Goal: Task Accomplishment & Management: Use online tool/utility

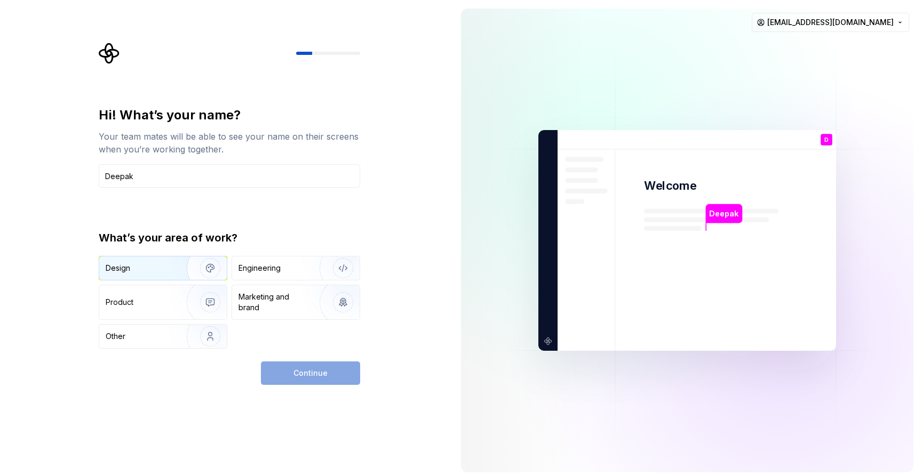
type input "Deepak"
click at [171, 269] on img "button" at bounding box center [203, 268] width 68 height 71
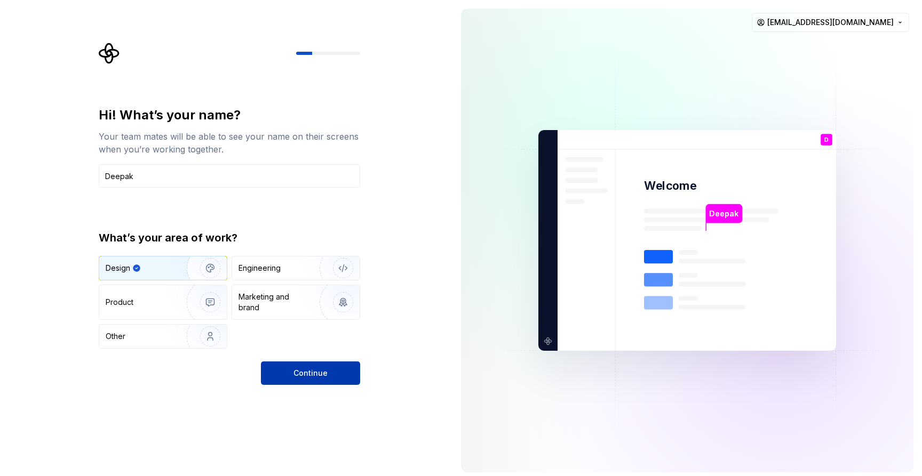
click at [293, 373] on button "Continue" at bounding box center [310, 373] width 99 height 23
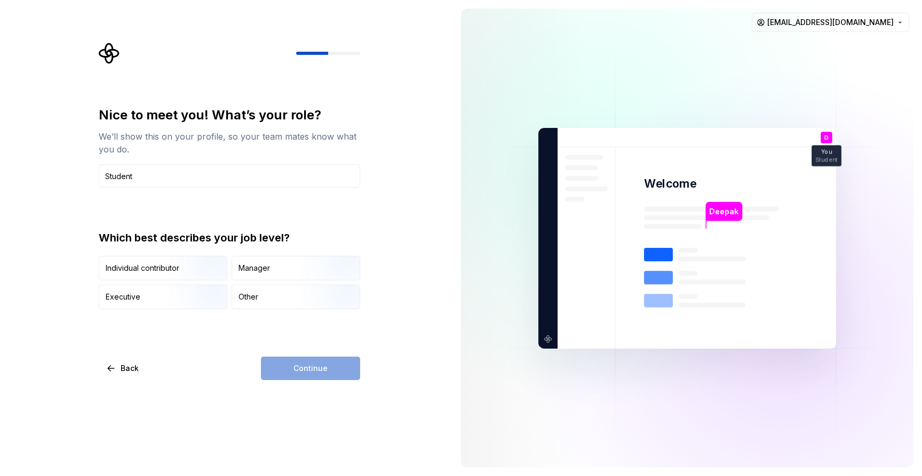
type input "Student"
click at [213, 202] on div "Nice to meet you! What’s your role? We’ll show this on your profile, so your te…" at bounding box center [229, 208] width 261 height 203
click at [189, 265] on img "button" at bounding box center [201, 281] width 68 height 71
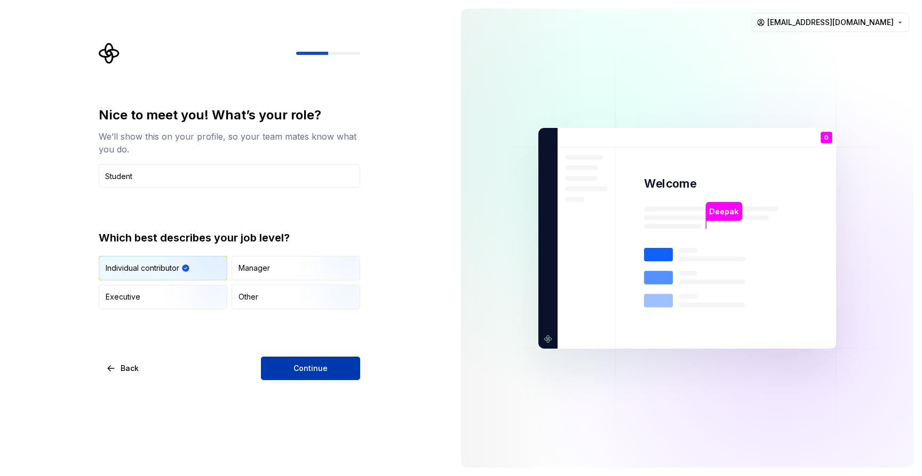
click at [290, 366] on button "Continue" at bounding box center [310, 368] width 99 height 23
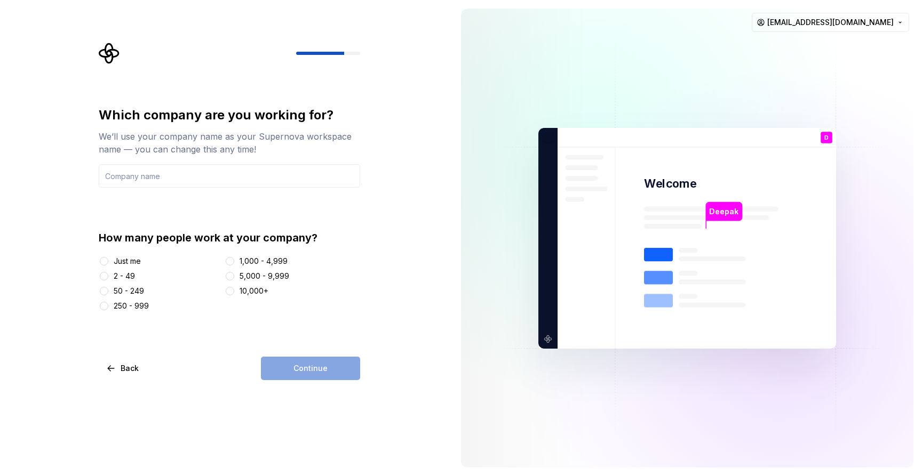
click at [117, 260] on div "Just me" at bounding box center [127, 261] width 27 height 11
click at [108, 260] on button "Just me" at bounding box center [104, 261] width 9 height 9
click at [286, 372] on div "Continue" at bounding box center [310, 368] width 99 height 23
click at [178, 177] on input "text" at bounding box center [229, 175] width 261 height 23
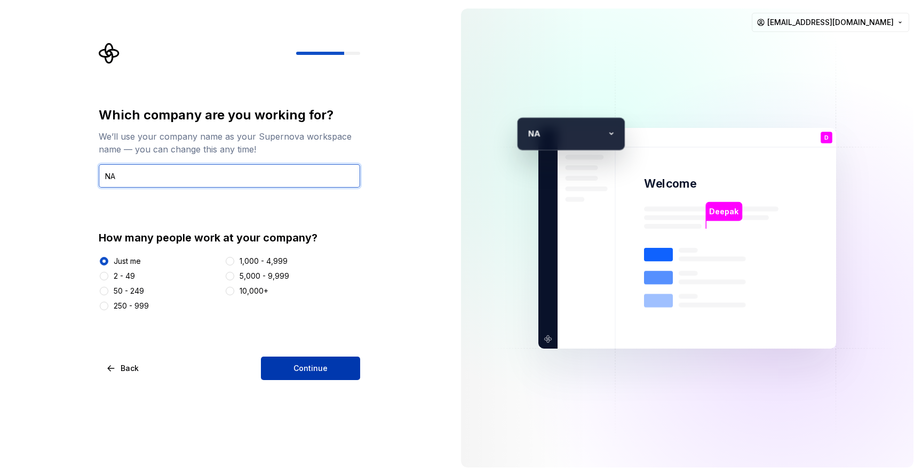
type input "NA"
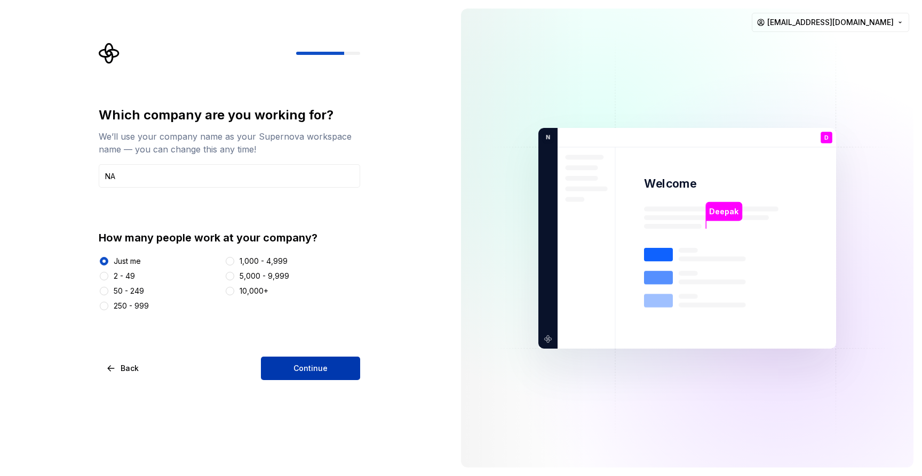
click at [297, 362] on button "Continue" at bounding box center [310, 368] width 99 height 23
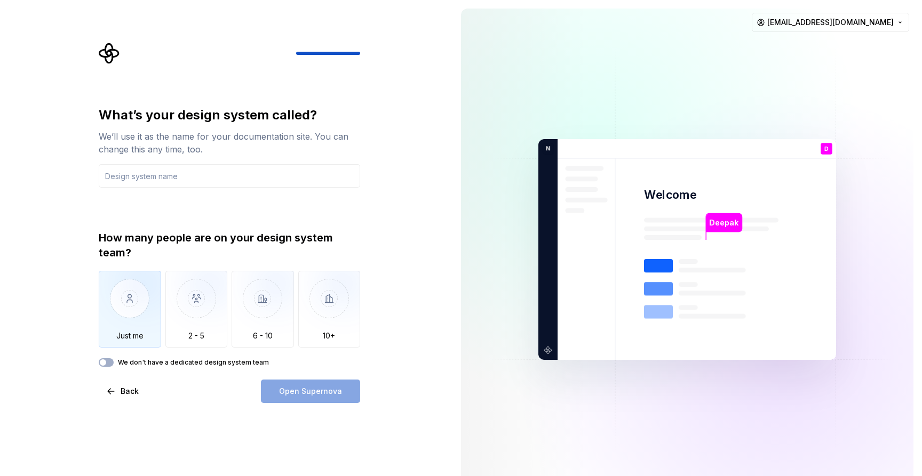
click at [127, 287] on img "button" at bounding box center [130, 306] width 62 height 71
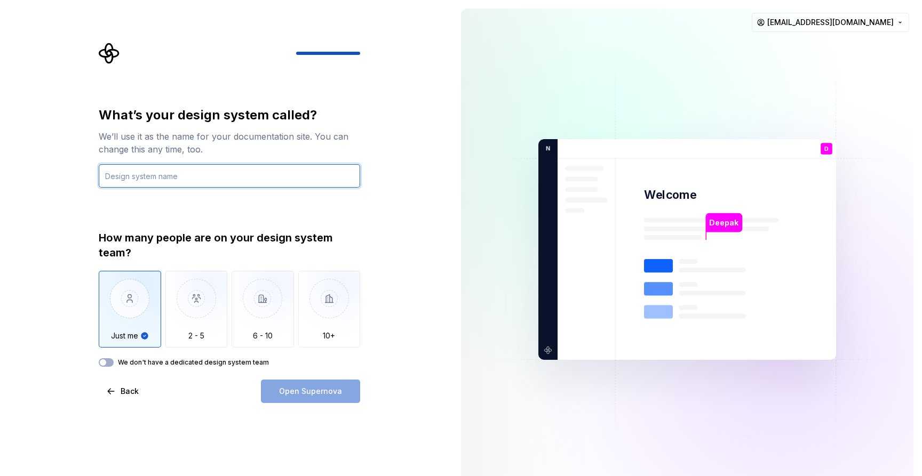
click at [128, 179] on input "text" at bounding box center [229, 175] width 261 height 23
type input "Design System"
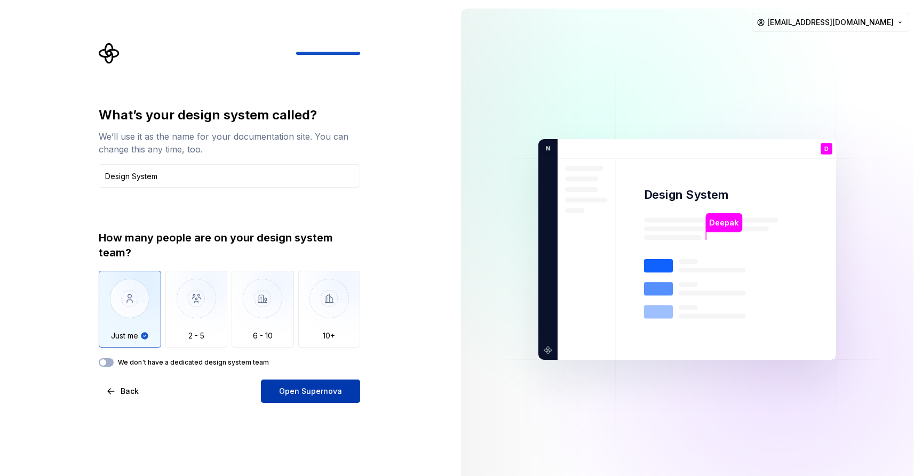
click at [290, 393] on span "Open Supernova" at bounding box center [310, 391] width 63 height 11
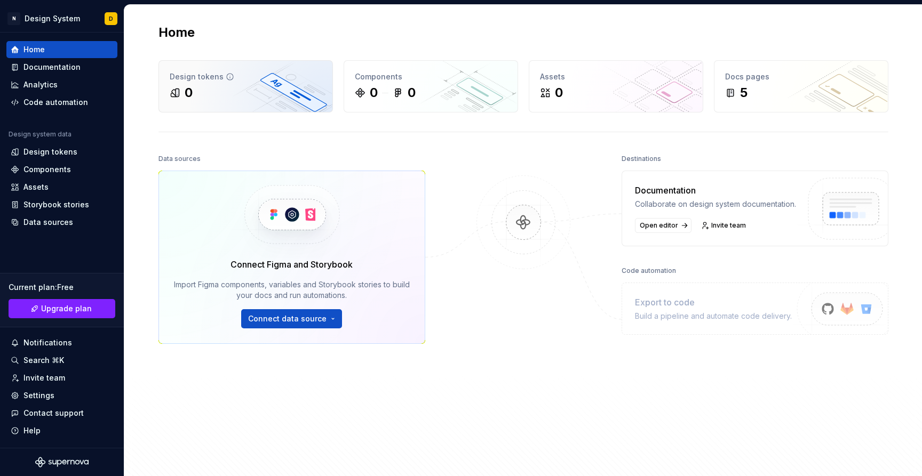
click at [232, 93] on div "0" at bounding box center [246, 92] width 152 height 17
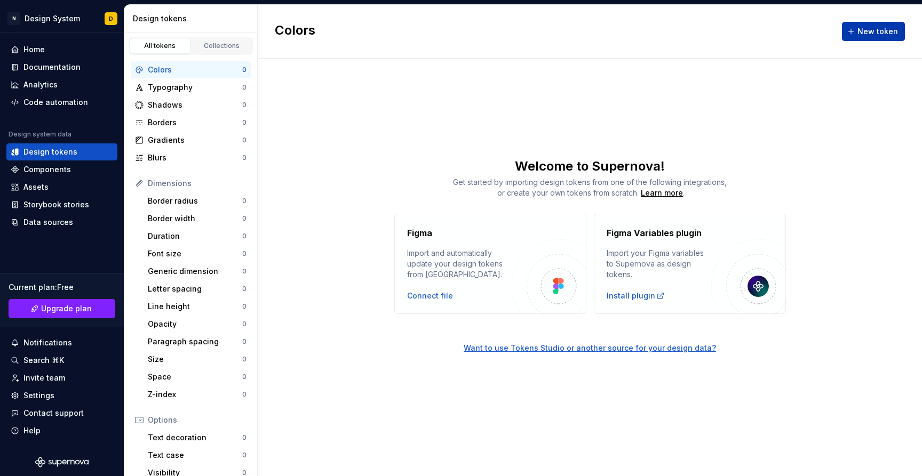
click at [864, 35] on span "New token" at bounding box center [877, 31] width 41 height 11
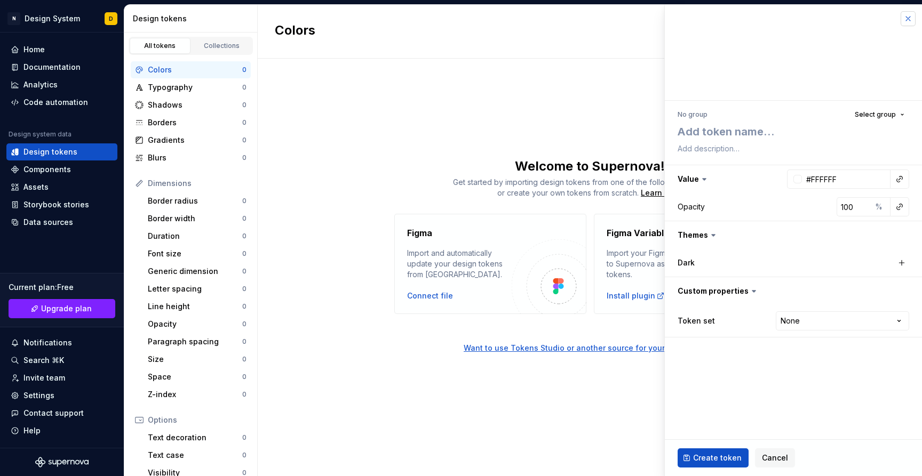
click at [910, 18] on button "button" at bounding box center [908, 18] width 15 height 15
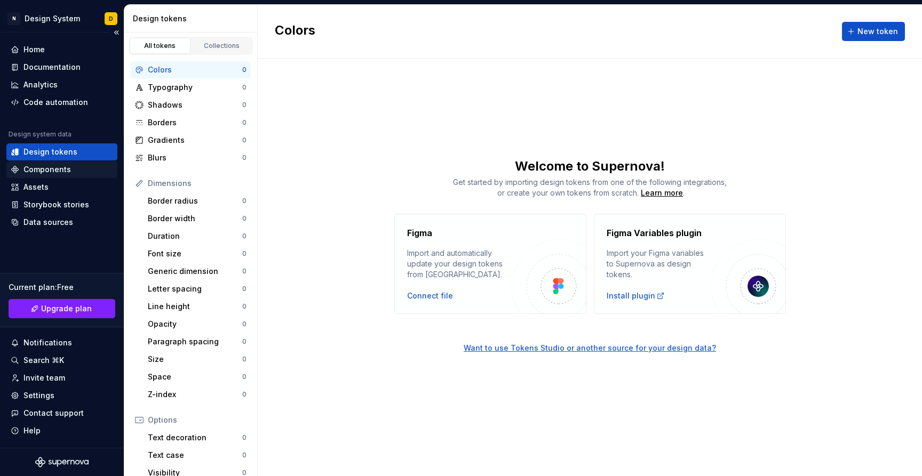
click at [59, 167] on div "Components" at bounding box center [46, 169] width 47 height 11
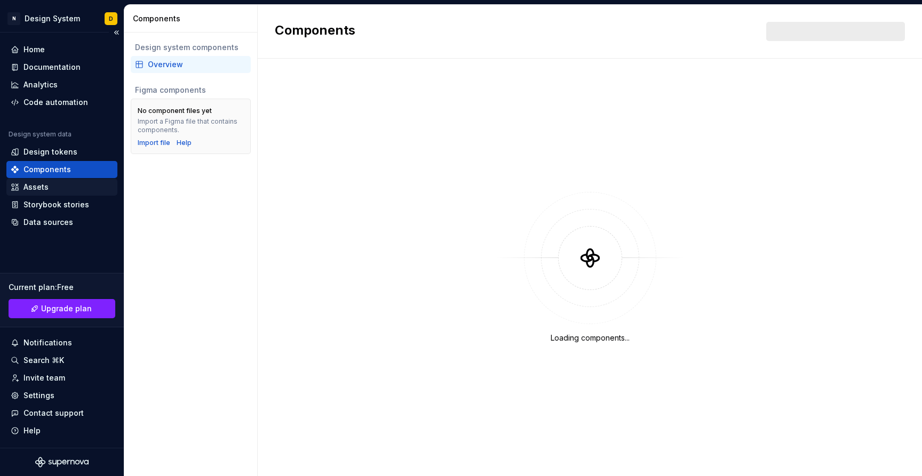
click at [48, 191] on div "Assets" at bounding box center [62, 187] width 102 height 11
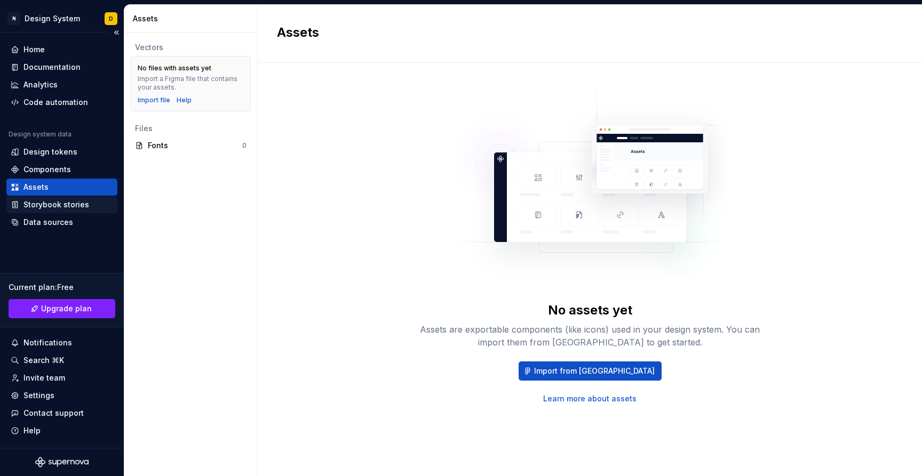
click at [48, 203] on div "Storybook stories" at bounding box center [56, 205] width 66 height 11
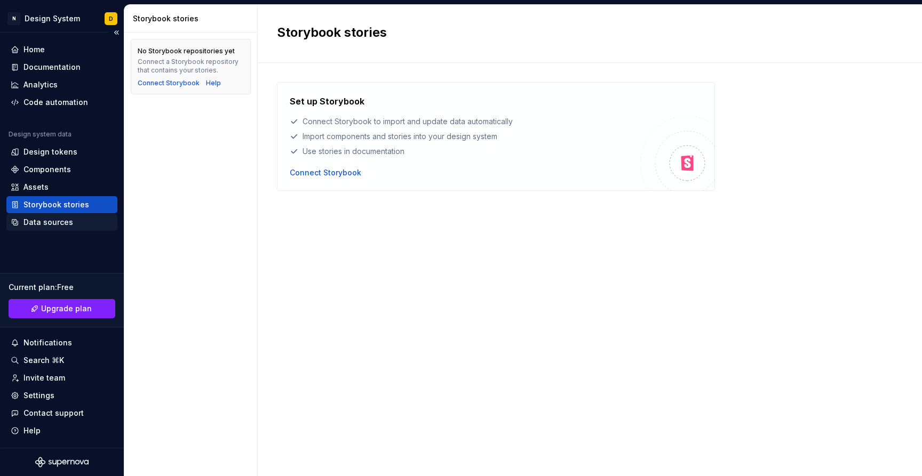
click at [49, 219] on div "Data sources" at bounding box center [48, 222] width 50 height 11
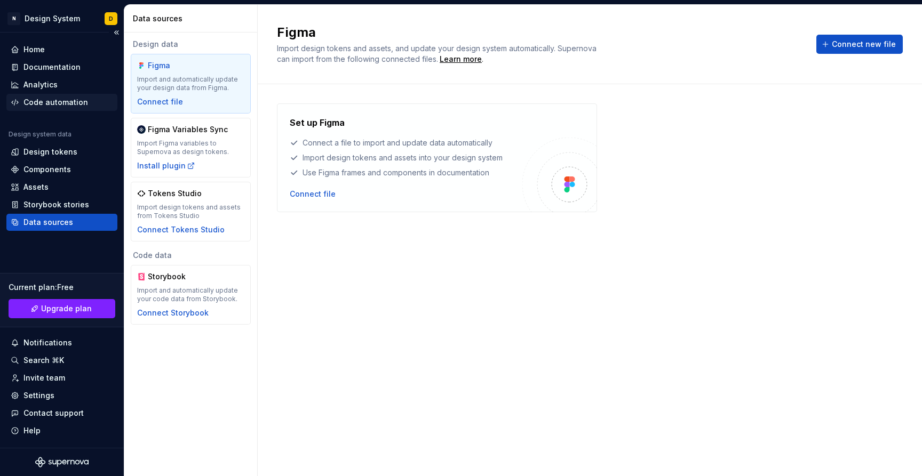
click at [45, 99] on div "Code automation" at bounding box center [55, 102] width 65 height 11
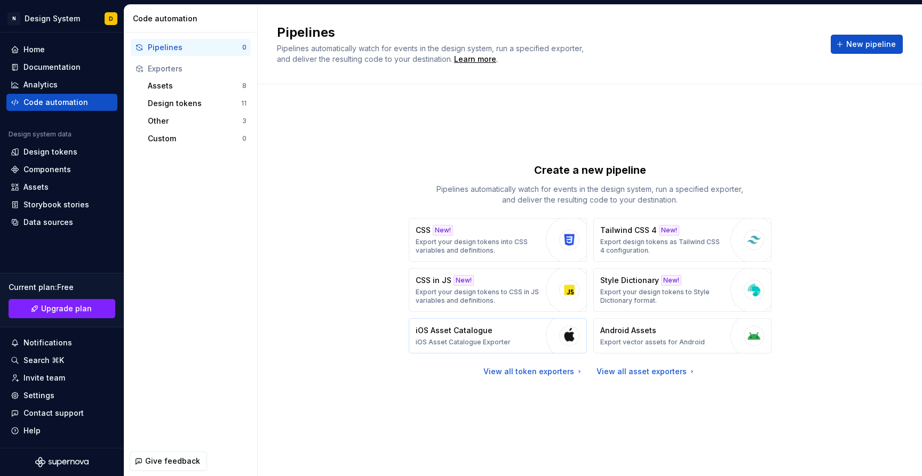
click at [462, 336] on div "iOS Asset Catalogue iOS Asset Catalogue Exporter" at bounding box center [463, 335] width 95 height 21
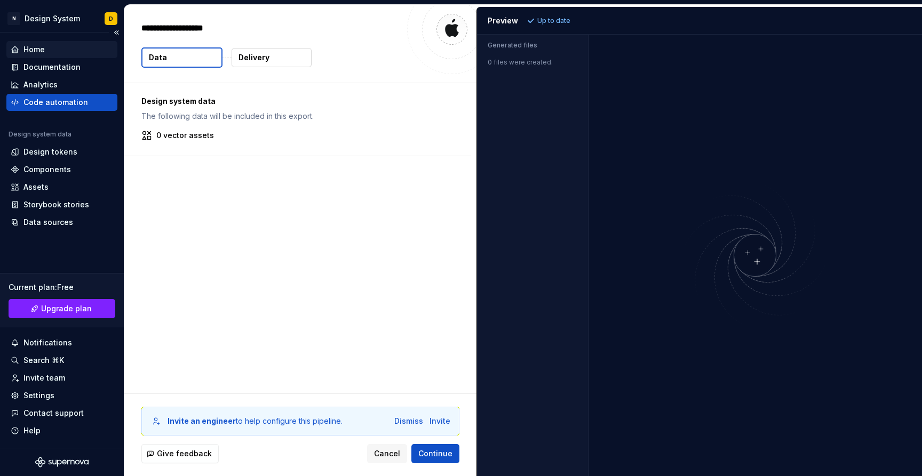
click at [43, 49] on div "Home" at bounding box center [33, 49] width 21 height 11
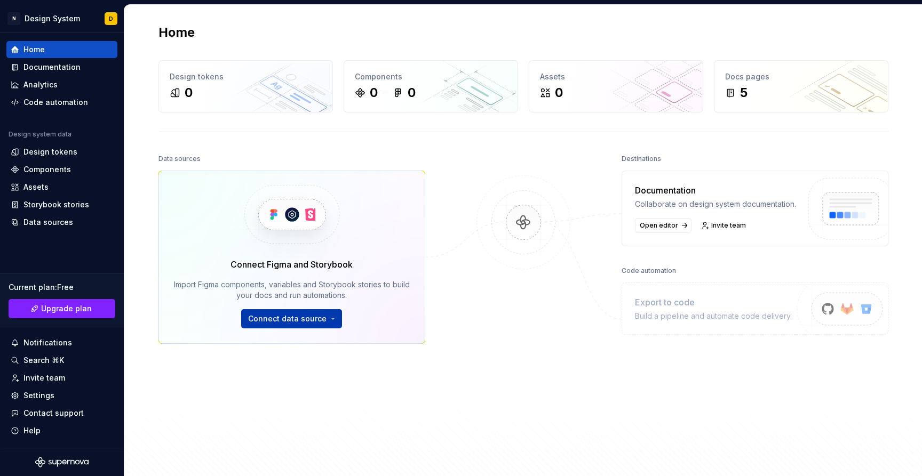
click at [314, 321] on html "N Design System D Home Documentation Analytics Code automation Design system da…" at bounding box center [461, 238] width 922 height 476
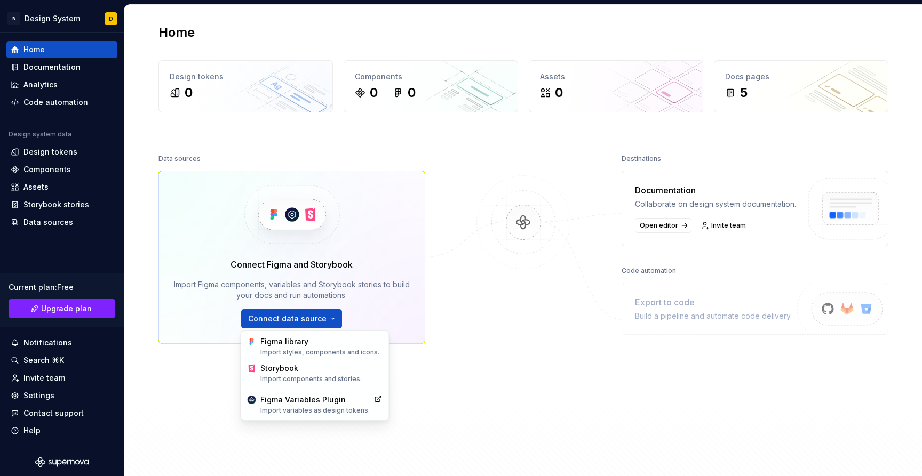
click at [488, 360] on html "N Design System D Home Documentation Analytics Code automation Design system da…" at bounding box center [461, 238] width 922 height 476
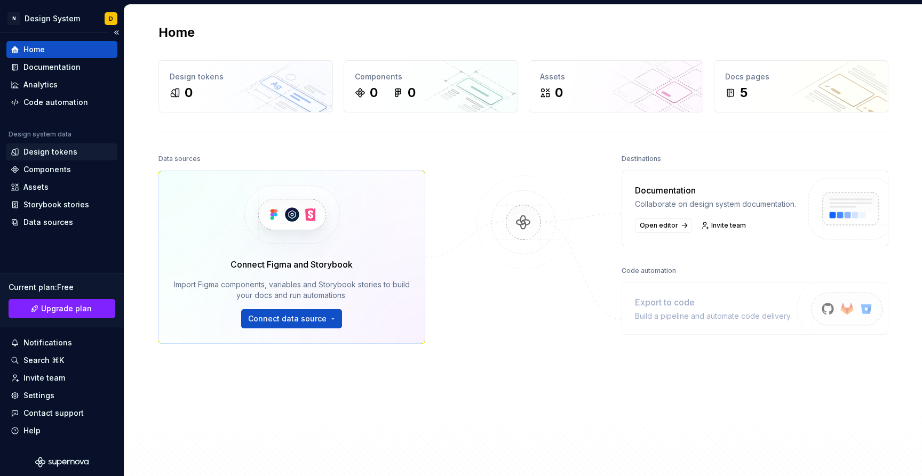
click at [38, 151] on div "Design tokens" at bounding box center [50, 152] width 54 height 11
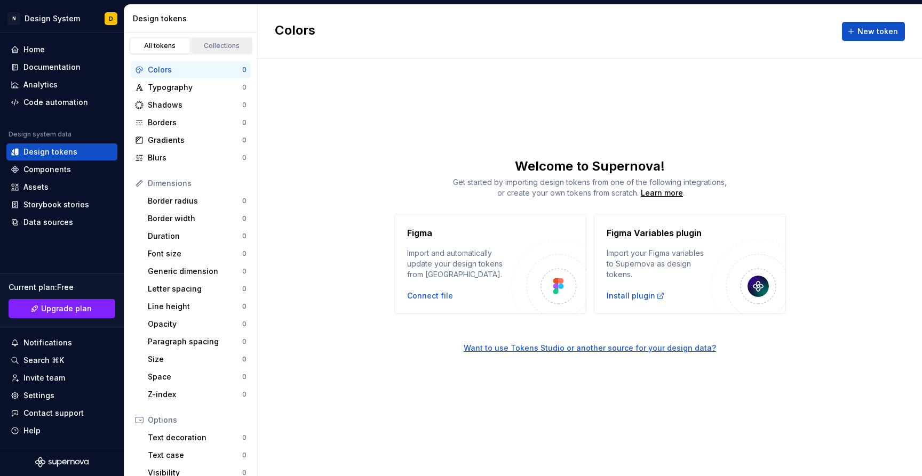
click at [214, 49] on div "Collections" at bounding box center [221, 46] width 53 height 9
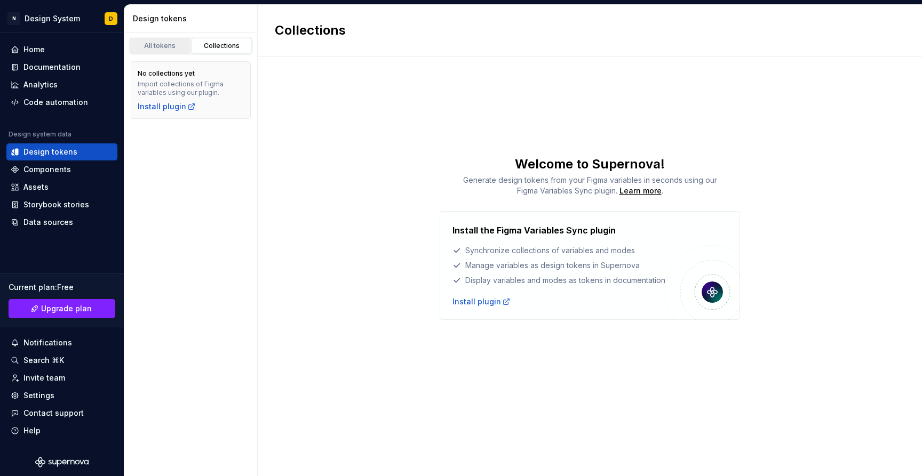
click at [156, 44] on div "All tokens" at bounding box center [159, 46] width 53 height 9
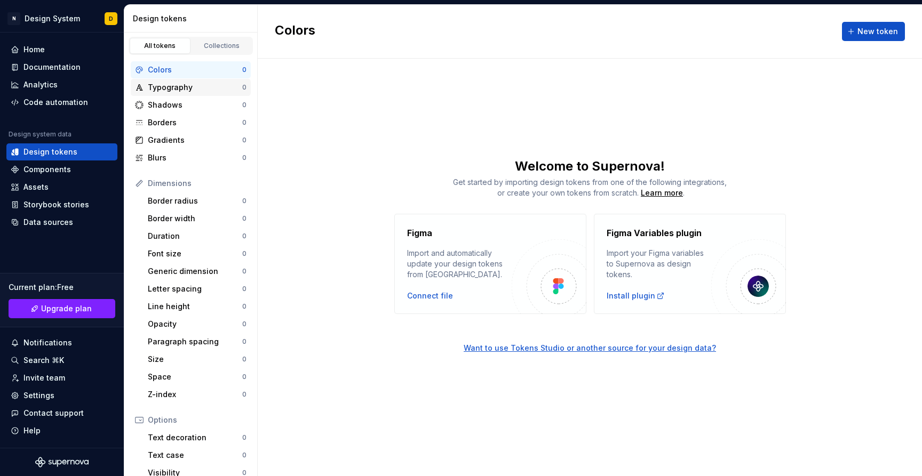
click at [171, 88] on div "Typography" at bounding box center [195, 87] width 94 height 11
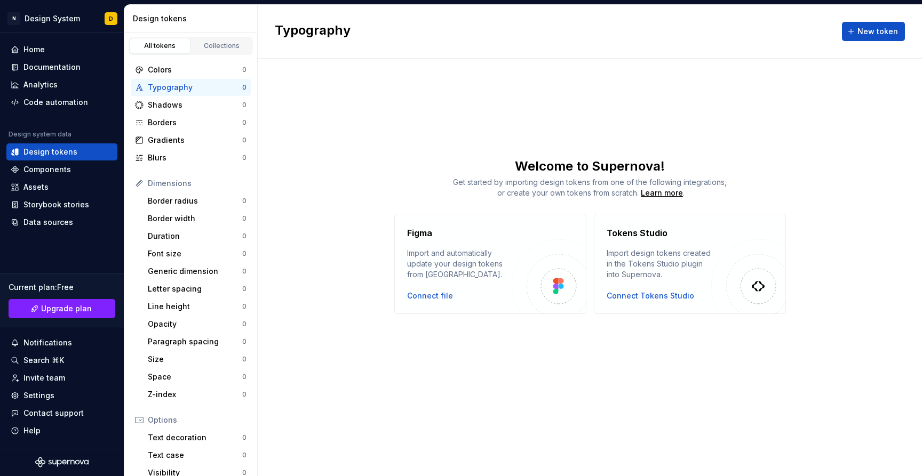
click at [185, 83] on div "Typography" at bounding box center [195, 87] width 94 height 11
click at [857, 30] on button "New token" at bounding box center [873, 31] width 63 height 19
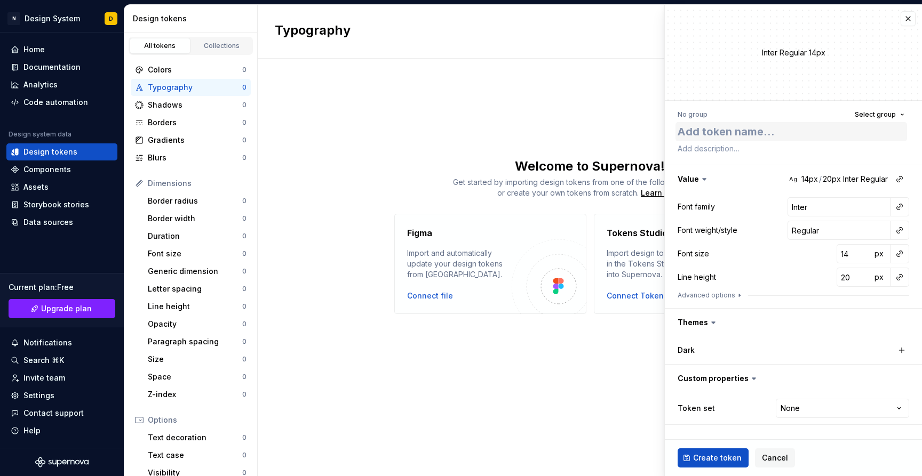
type textarea "*"
type textarea "F"
type textarea "*"
type textarea "Fo"
type textarea "*"
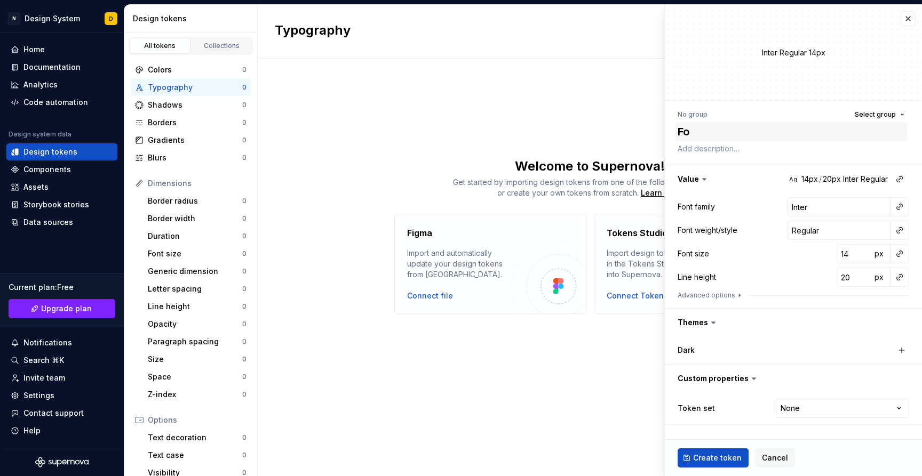
type textarea "F"
type textarea "*"
type textarea "U"
type textarea "*"
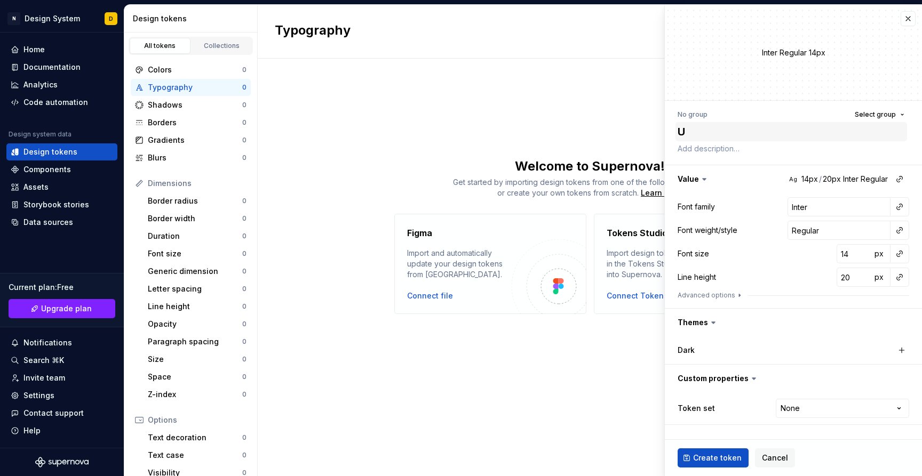
type textarea "Ur"
type textarea "*"
type textarea "Urb"
type textarea "*"
type textarea "Urba"
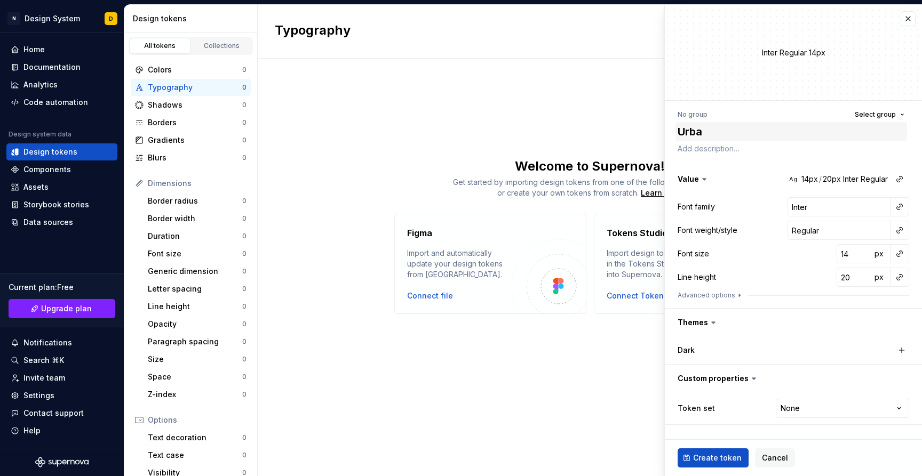
type textarea "*"
type textarea "Urban"
type textarea "*"
type textarea "[PERSON_NAME]"
type textarea "*"
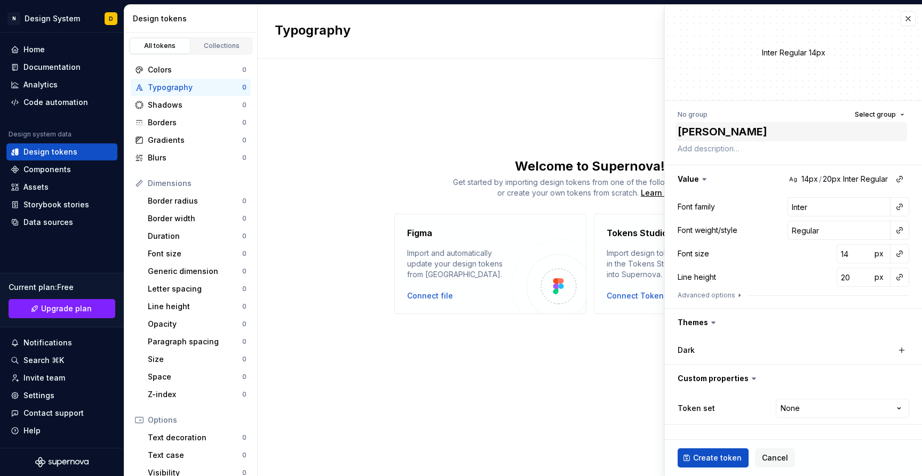
type textarea "Urbanis"
type textarea "*"
type textarea "Urbanist"
click at [811, 208] on input "Inter" at bounding box center [838, 206] width 103 height 19
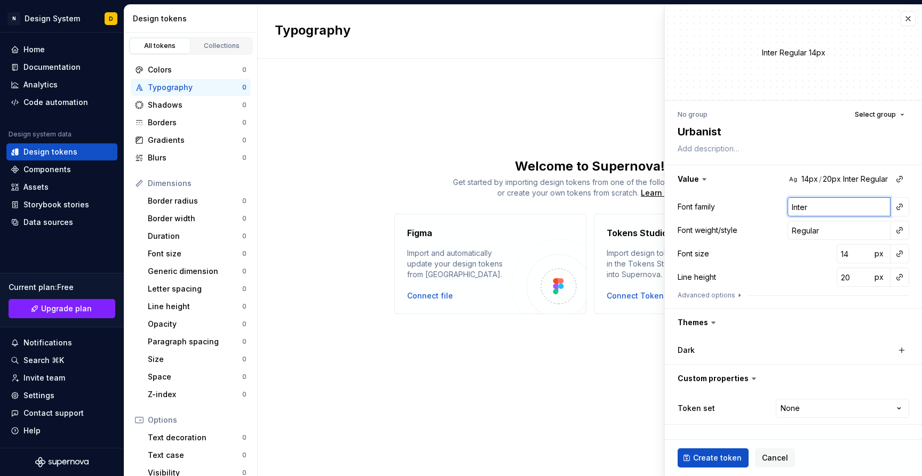
click at [811, 208] on input "Inter" at bounding box center [838, 206] width 103 height 19
type textarea "*"
type input "u"
type textarea "*"
type input "ur"
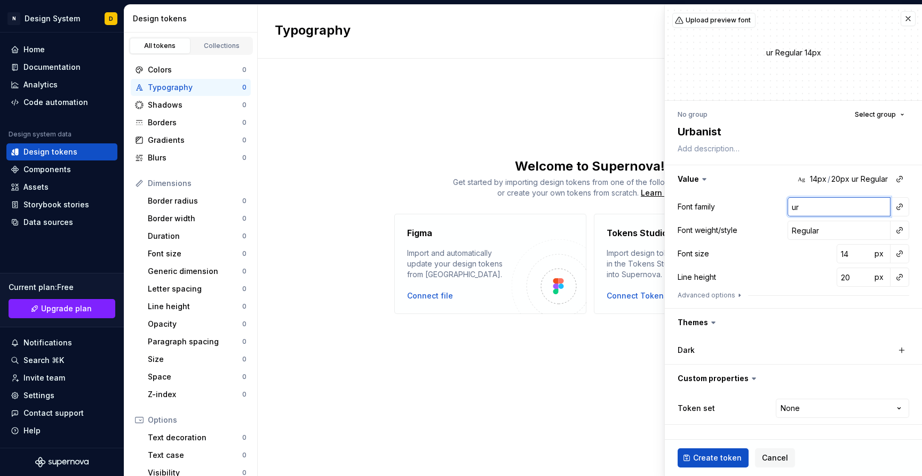
type textarea "*"
type input "urb"
type textarea "*"
type input "urba"
type textarea "*"
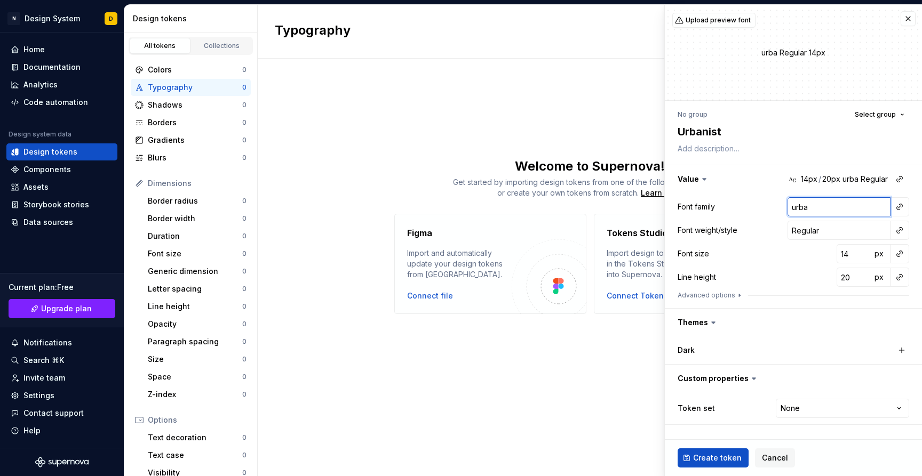
type input "urban"
type textarea "*"
type input "[PERSON_NAME]"
type textarea "*"
type input "urbanis"
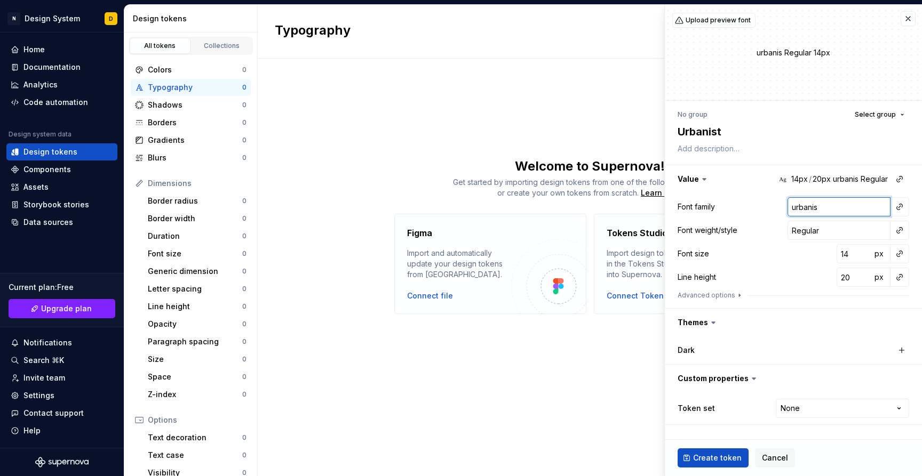
type textarea "*"
type input "urbanist"
click at [777, 261] on div "Font size 14 px" at bounding box center [794, 253] width 232 height 19
click at [811, 230] on input "Regular" at bounding box center [838, 230] width 103 height 19
click at [901, 230] on button "button" at bounding box center [899, 230] width 15 height 15
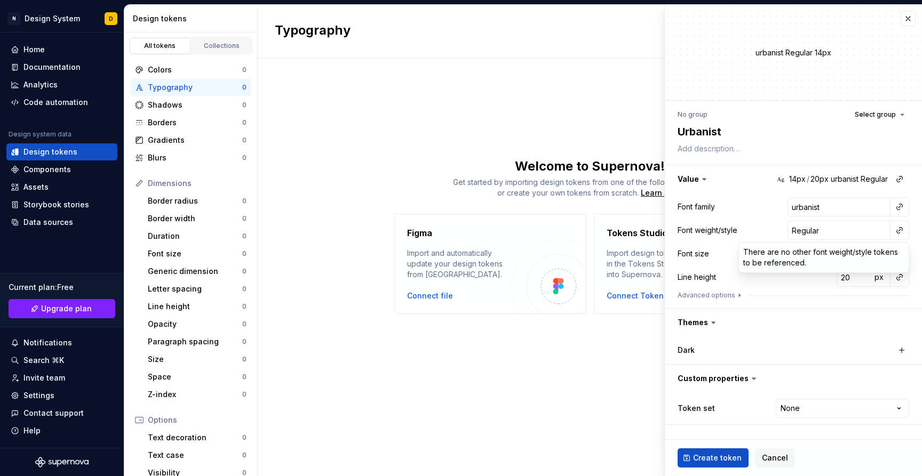
click at [767, 228] on html "N Design System D Home Documentation Analytics Code automation Design system da…" at bounding box center [461, 238] width 922 height 476
click at [716, 325] on icon at bounding box center [713, 322] width 11 height 11
click at [706, 322] on button "button" at bounding box center [793, 323] width 257 height 28
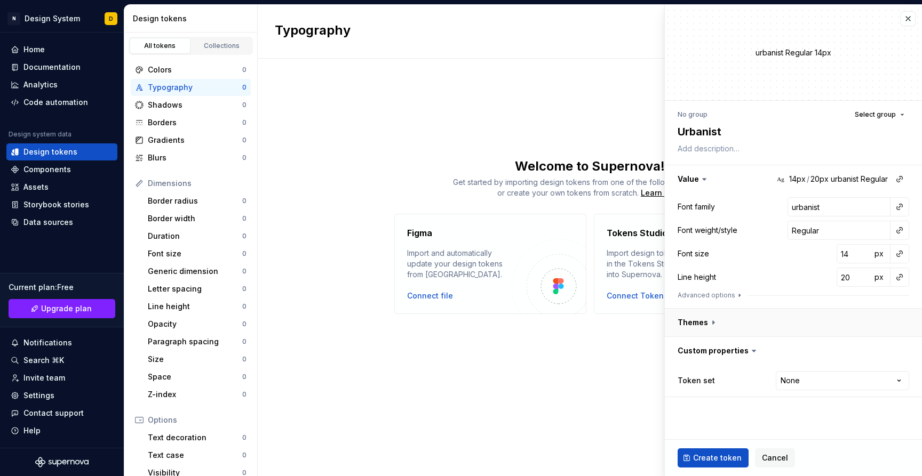
click at [706, 322] on button "button" at bounding box center [793, 323] width 257 height 28
click at [907, 348] on button "button" at bounding box center [901, 350] width 15 height 15
click at [847, 349] on div "14px / 20px urbanist Regular" at bounding box center [825, 350] width 99 height 11
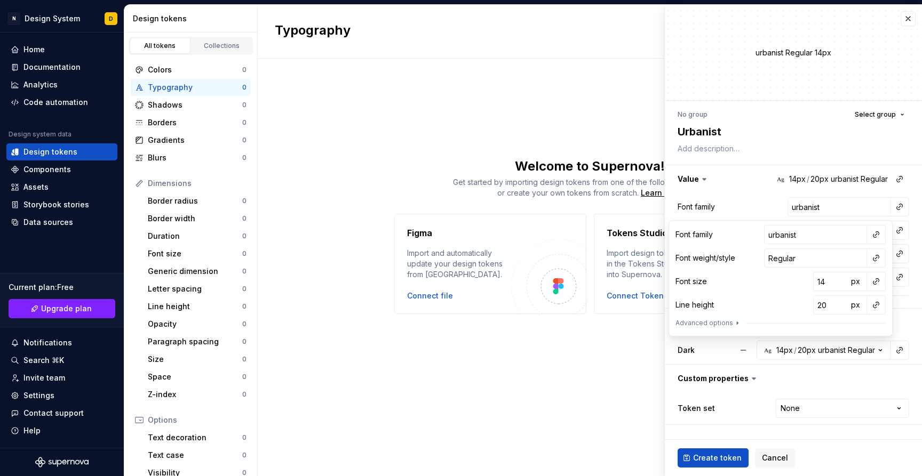
click at [738, 398] on div "Token set None **** **** ******** *********" at bounding box center [794, 408] width 232 height 23
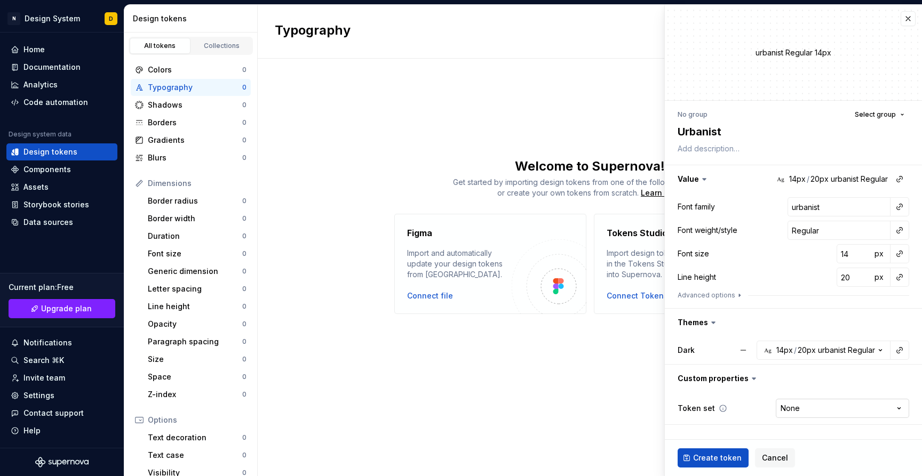
click at [806, 410] on html "N Design System D Home Documentation Analytics Code automation Design system da…" at bounding box center [461, 238] width 922 height 476
click at [736, 414] on html "N Design System D Home Documentation Analytics Code automation Design system da…" at bounding box center [461, 238] width 922 height 476
click at [876, 116] on span "Select group" at bounding box center [875, 114] width 41 height 9
click at [488, 91] on div "Typography New token Welcome to Supernova! Get started by importing design toke…" at bounding box center [590, 241] width 664 height 472
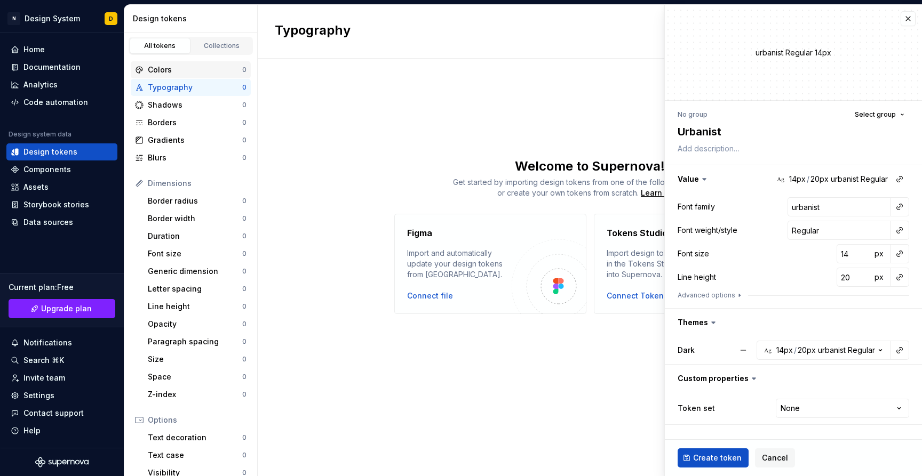
click at [213, 70] on div "Colors" at bounding box center [195, 70] width 94 height 11
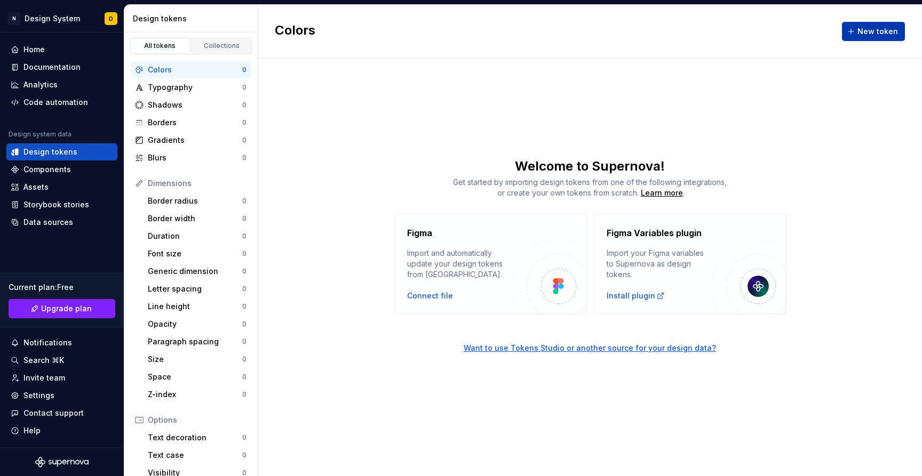
click at [864, 36] on span "New token" at bounding box center [877, 31] width 41 height 11
type textarea "*"
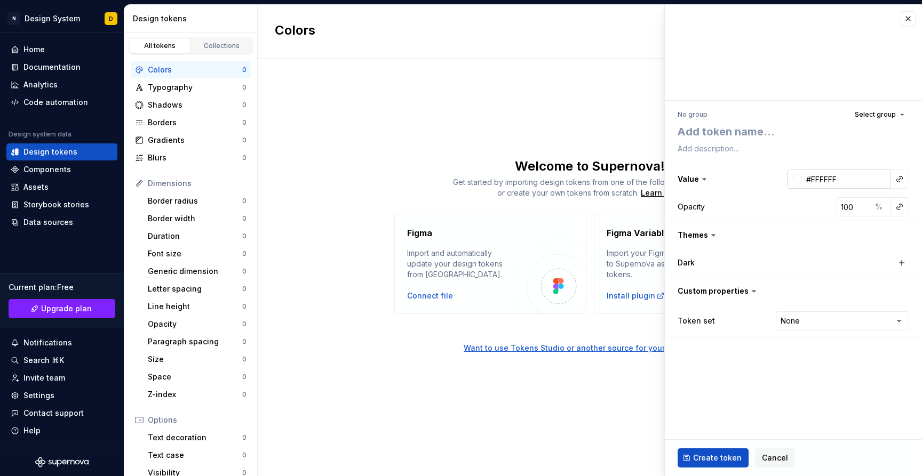
click at [821, 180] on input "#FFFFFF" at bounding box center [846, 179] width 89 height 19
type input "#958c81"
type textarea "*"
type input "#958C81"
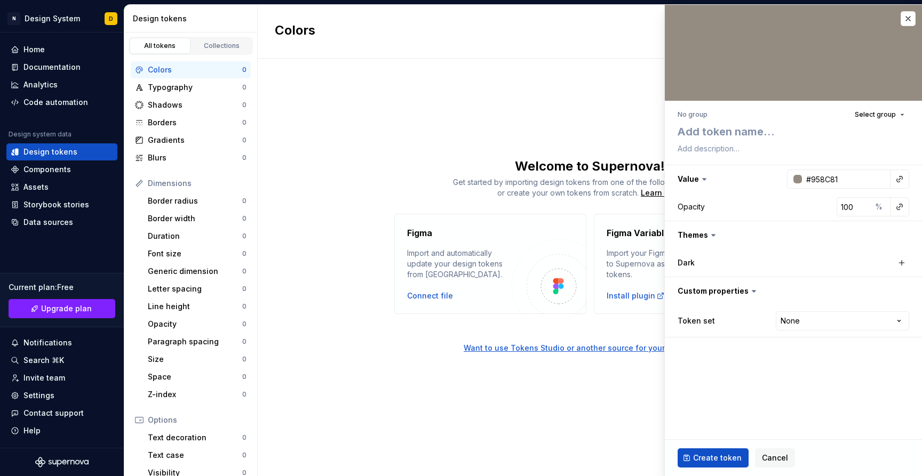
click at [771, 69] on div at bounding box center [793, 53] width 257 height 96
type textarea "*"
type input "99"
click at [863, 210] on input "99" at bounding box center [854, 206] width 35 height 19
type textarea "*"
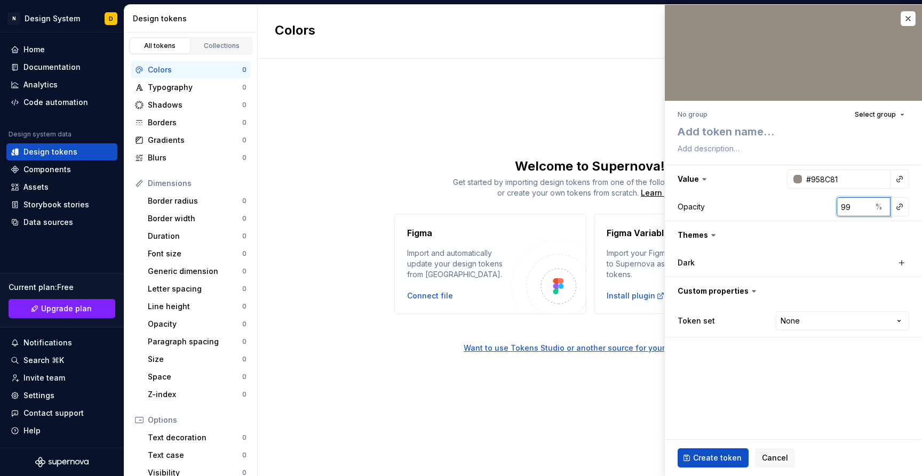
type input "98"
click at [863, 210] on input "98" at bounding box center [854, 206] width 35 height 19
type textarea "*"
type input "97"
click at [863, 210] on input "97" at bounding box center [854, 206] width 35 height 19
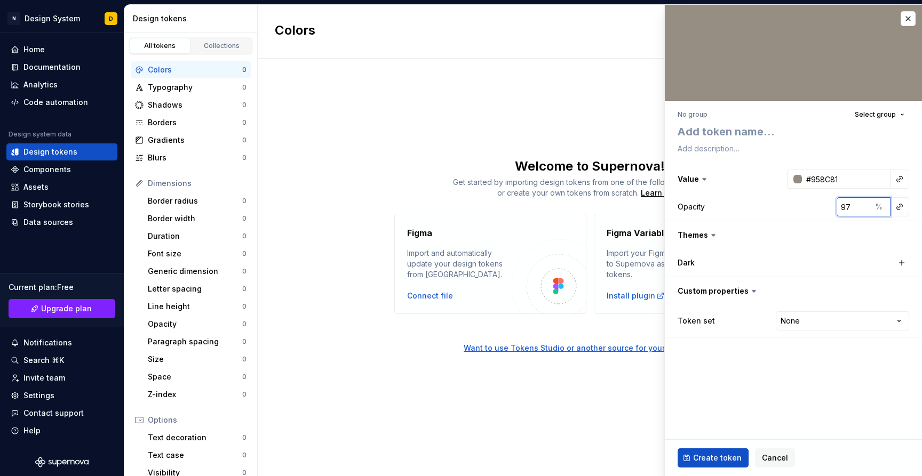
type textarea "*"
type input "96"
click at [863, 210] on input "96" at bounding box center [854, 206] width 35 height 19
type textarea "*"
type input "95"
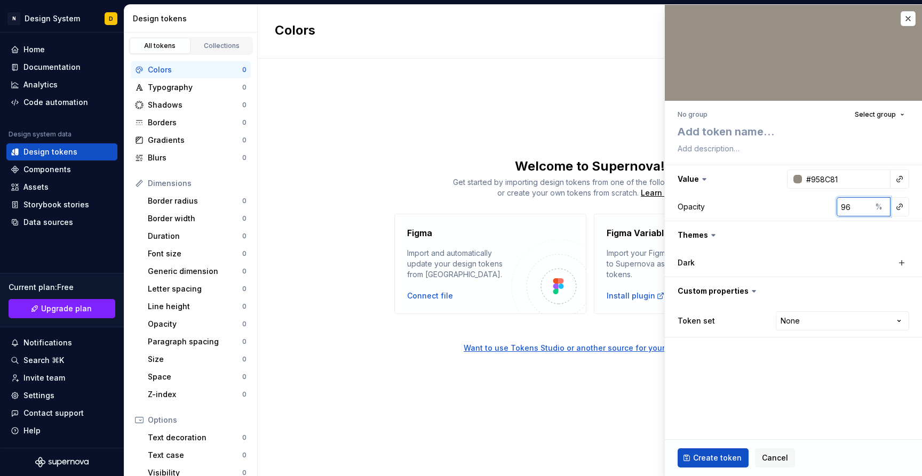
click at [863, 210] on input "95" at bounding box center [854, 206] width 35 height 19
type textarea "*"
type input "94"
click at [863, 210] on input "94" at bounding box center [854, 206] width 35 height 19
type textarea "*"
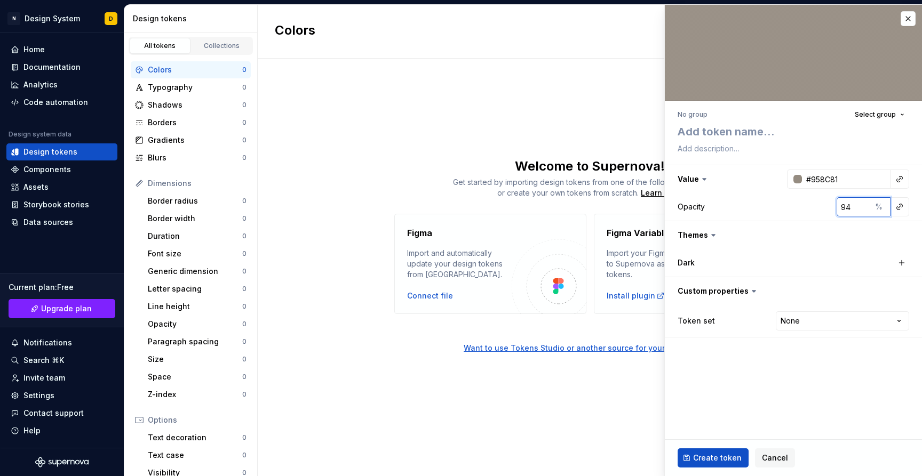
type input "93"
click at [863, 210] on input "93" at bounding box center [854, 206] width 35 height 19
type textarea "*"
type input "92"
click at [863, 210] on input "92" at bounding box center [854, 206] width 35 height 19
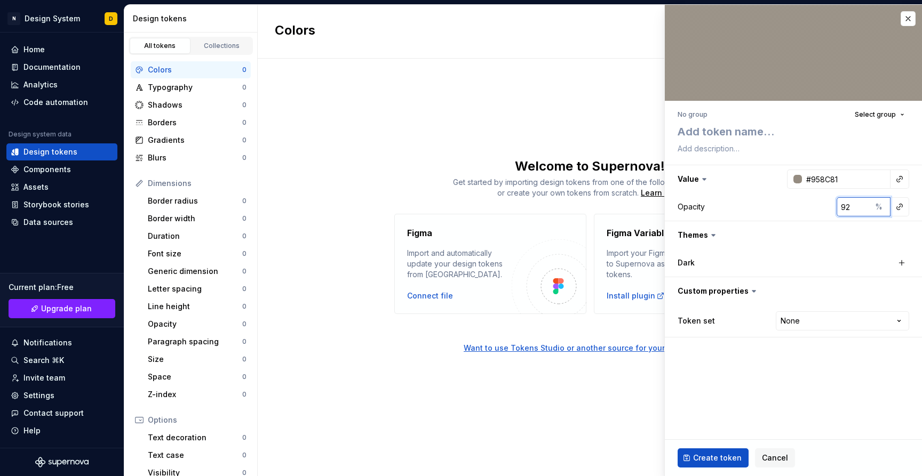
type textarea "*"
type input "91"
click at [863, 210] on input "91" at bounding box center [854, 206] width 35 height 19
type textarea "*"
type input "90"
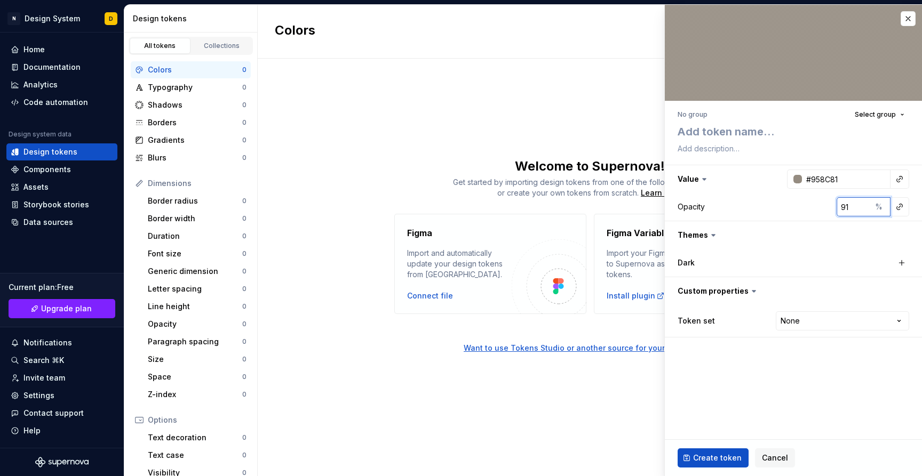
click at [863, 210] on input "90" at bounding box center [854, 206] width 35 height 19
click at [780, 245] on button "button" at bounding box center [793, 235] width 257 height 28
type textarea "*"
click at [565, 124] on div "Colors New token Welcome to Supernova! Get started by importing design tokens f…" at bounding box center [590, 241] width 664 height 472
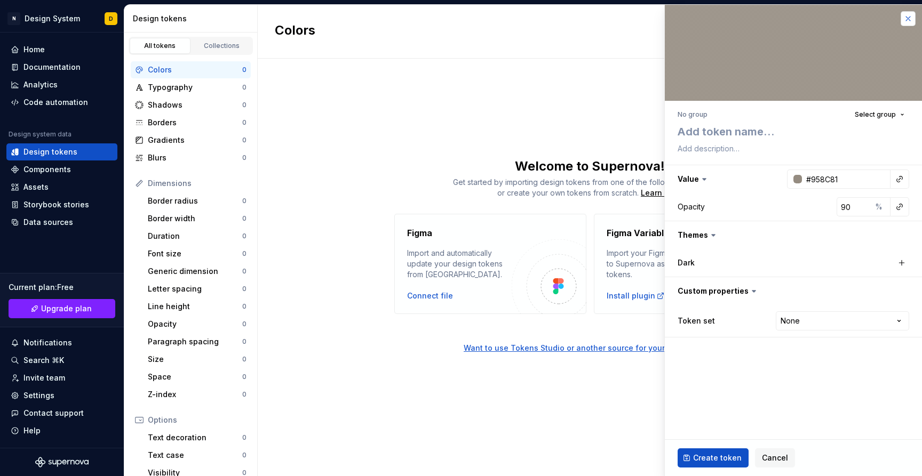
click at [910, 13] on button "button" at bounding box center [908, 18] width 15 height 15
